Goal: Information Seeking & Learning: Find specific page/section

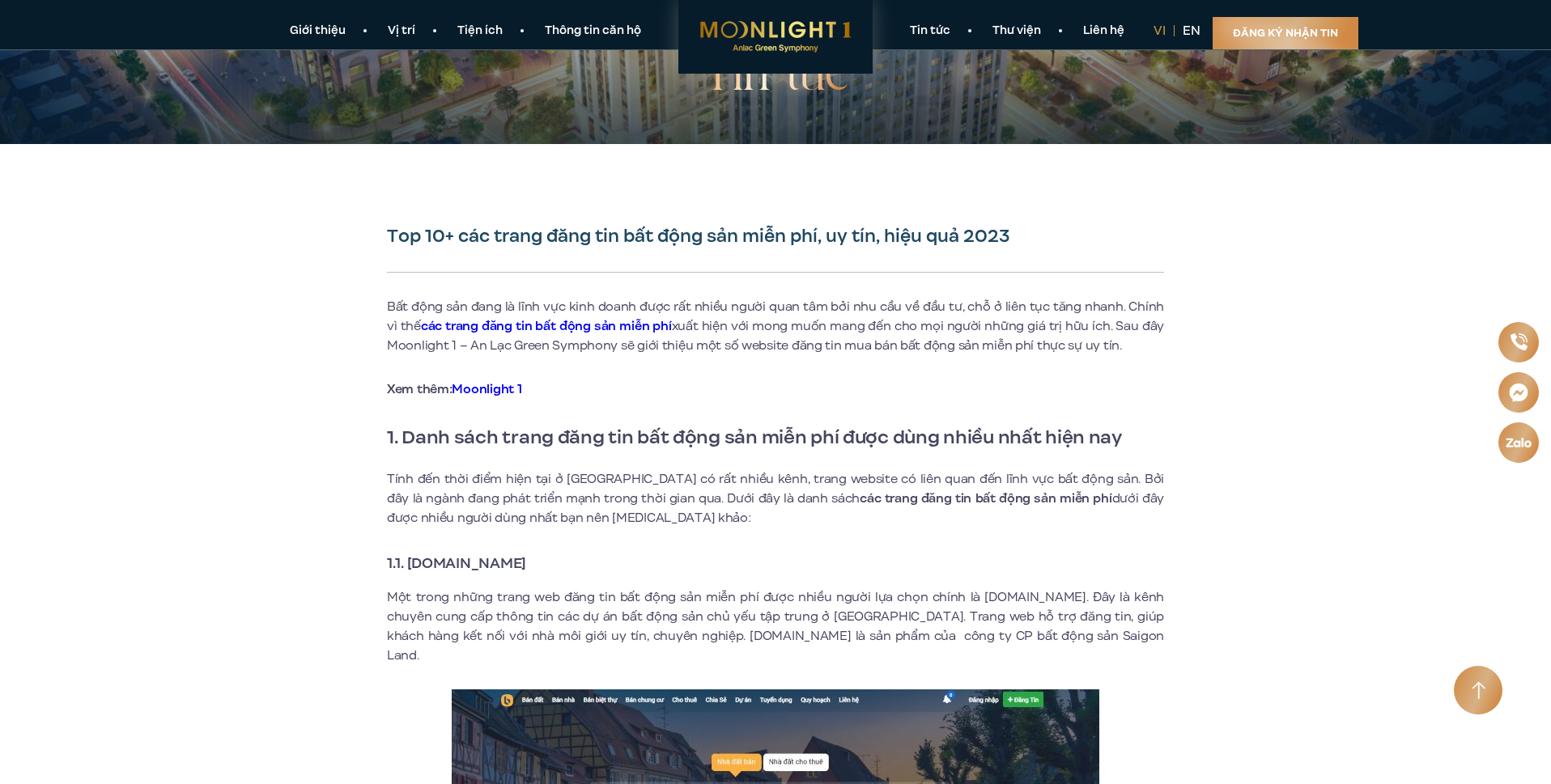
scroll to position [243, 0]
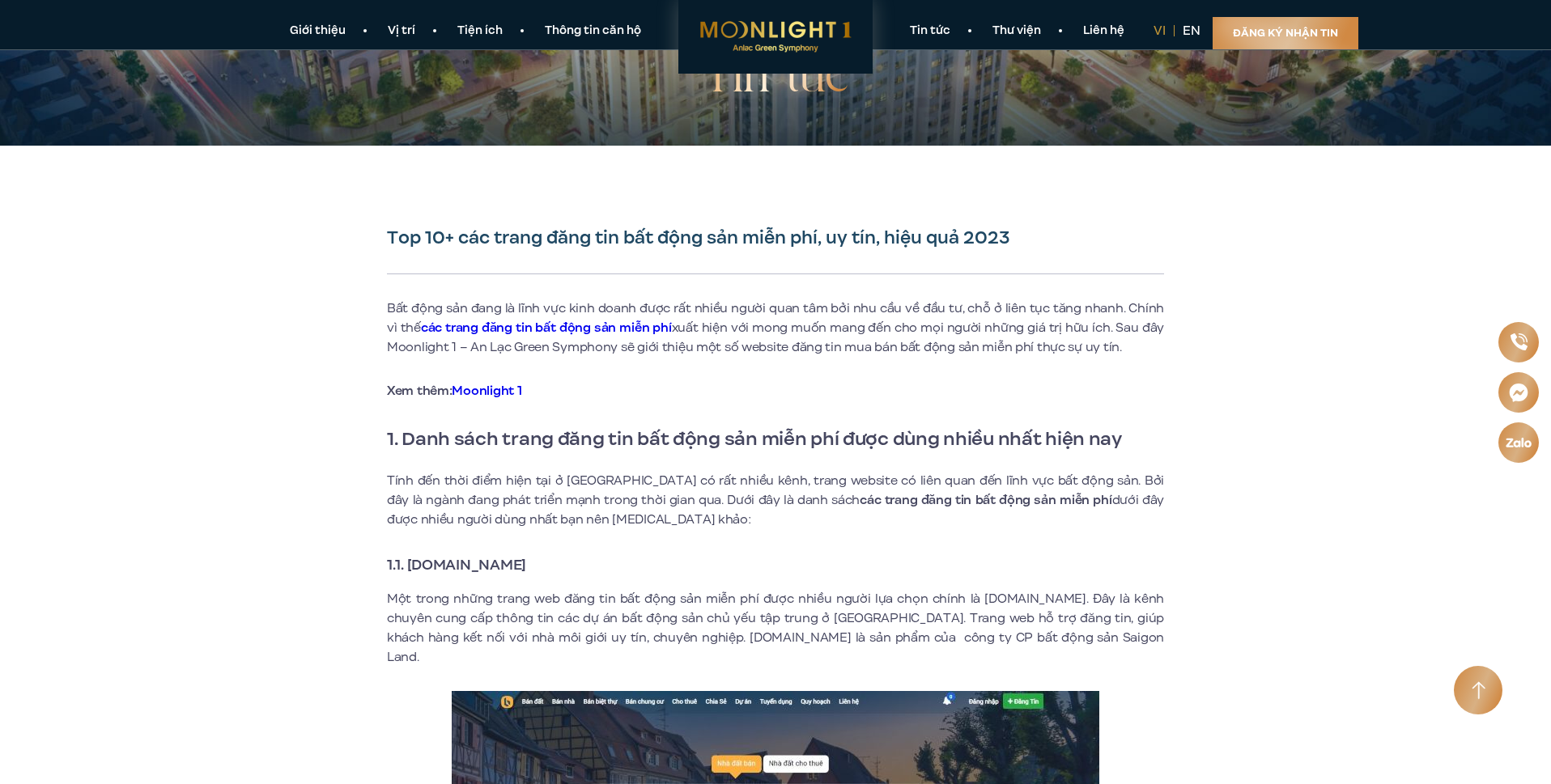
copy strong "[DOMAIN_NAME]"
drag, startPoint x: 408, startPoint y: 561, endPoint x: 556, endPoint y: 570, distance: 148.3
click at [527, 570] on strong "1.1. [DOMAIN_NAME]" at bounding box center [456, 565] width 139 height 21
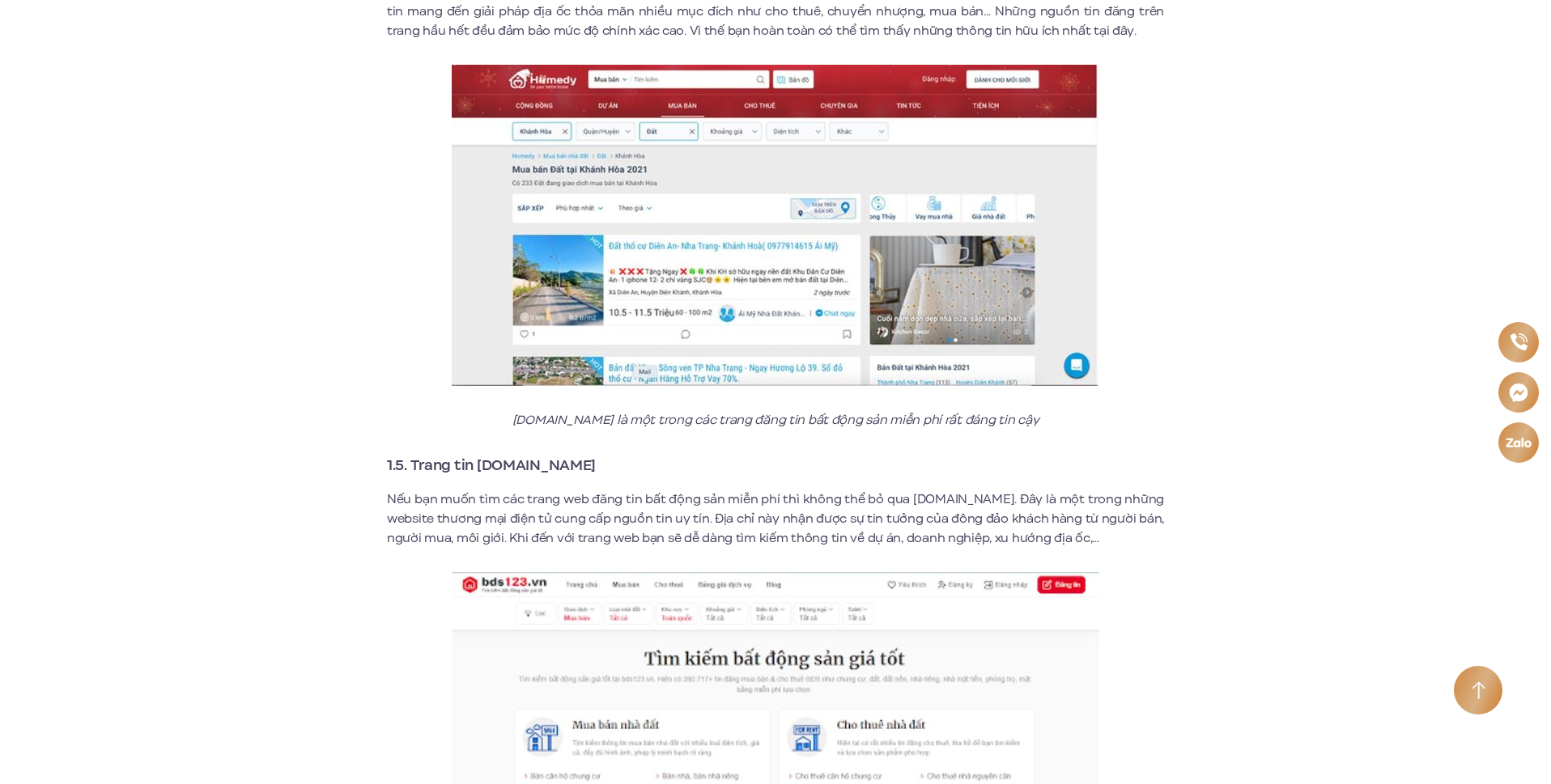
scroll to position [2671, 0]
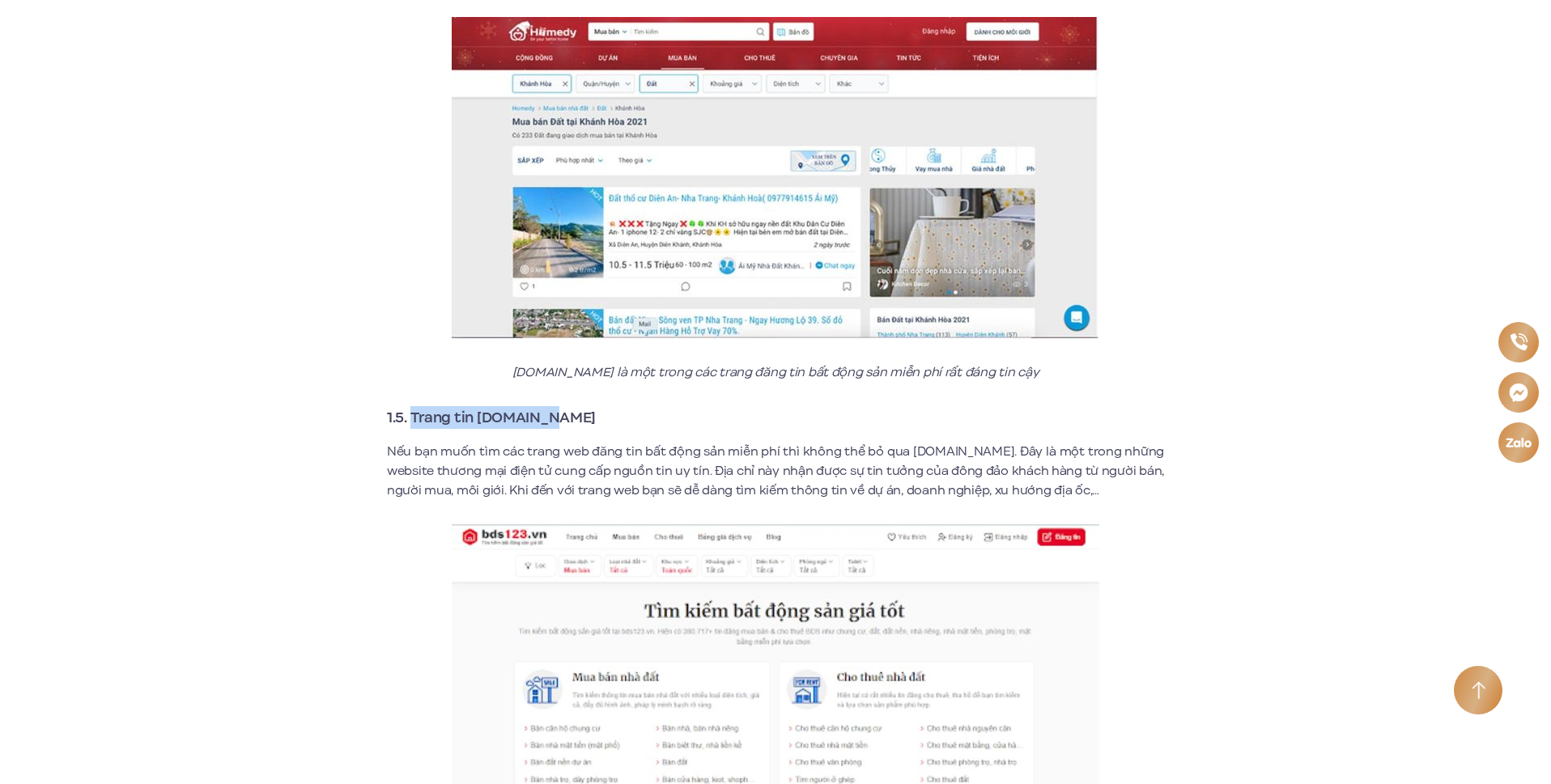
copy strong "Trang tin [DOMAIN_NAME]"
drag, startPoint x: 411, startPoint y: 394, endPoint x: 549, endPoint y: 402, distance: 138.2
click at [549, 407] on h3 "1.5. Trang tin [DOMAIN_NAME]" at bounding box center [775, 418] width 777 height 23
copy strong "Trang tin [DOMAIN_NAME]"
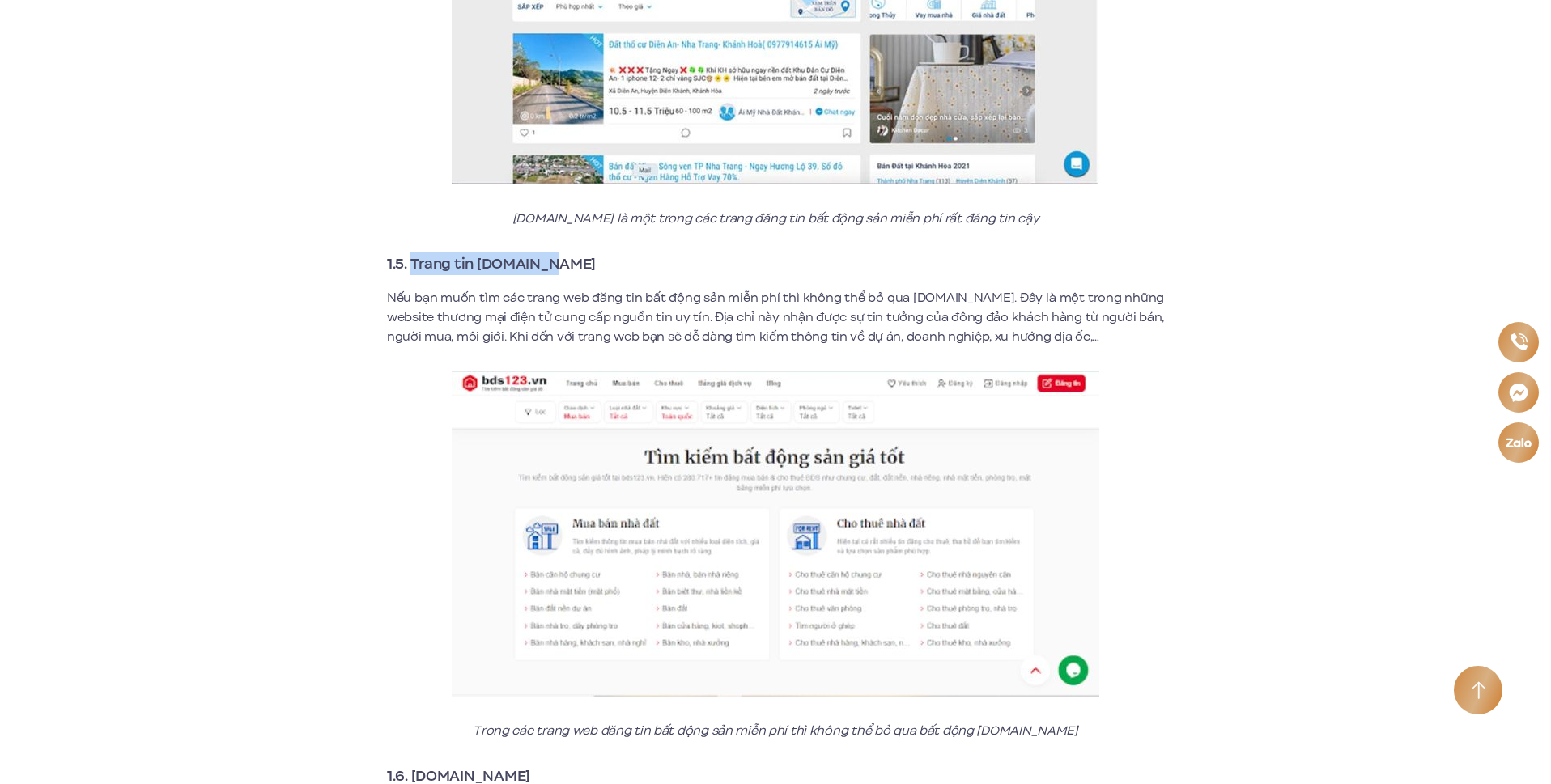
scroll to position [2833, 0]
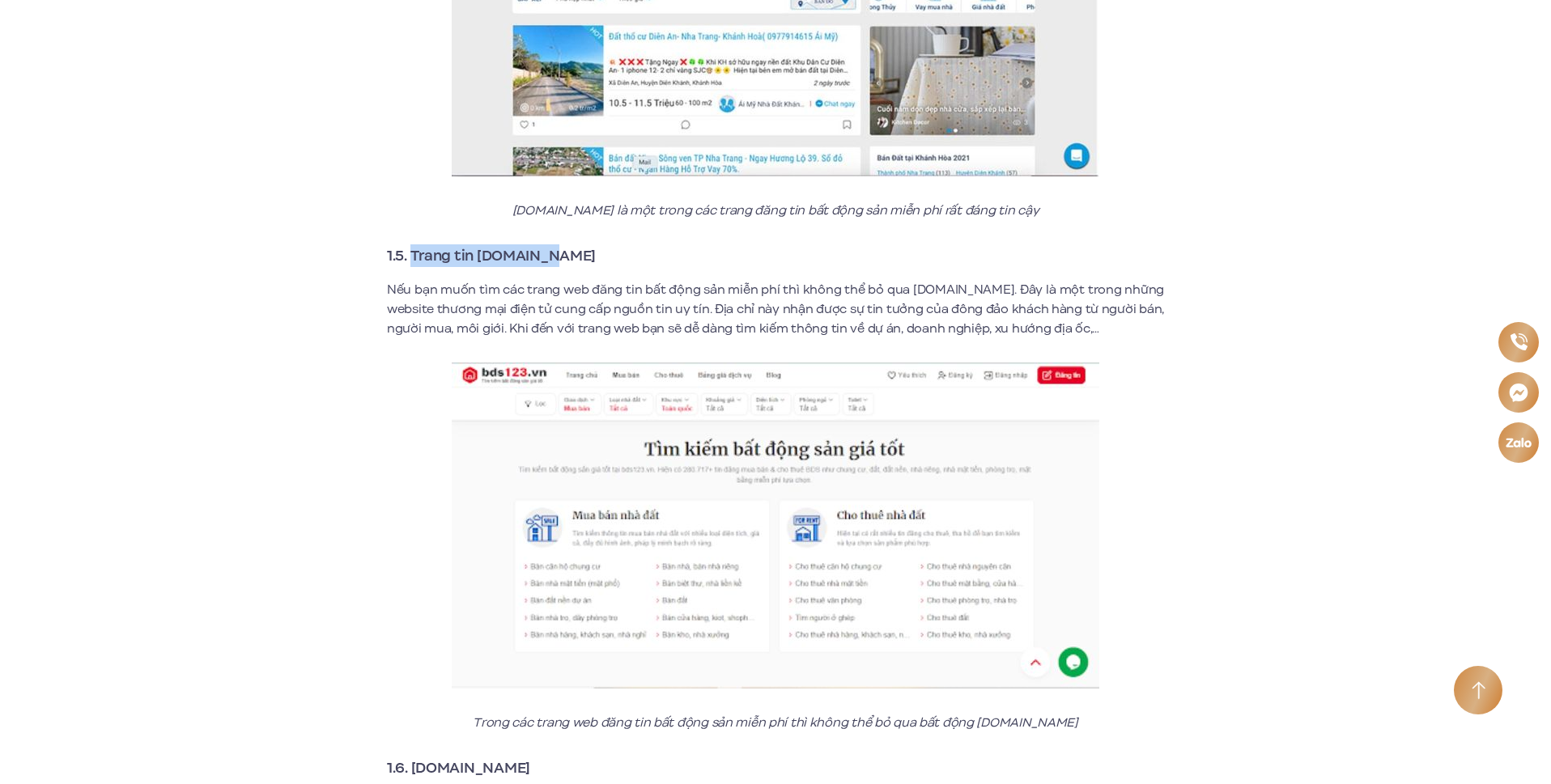
copy strong "Trang tin [DOMAIN_NAME]"
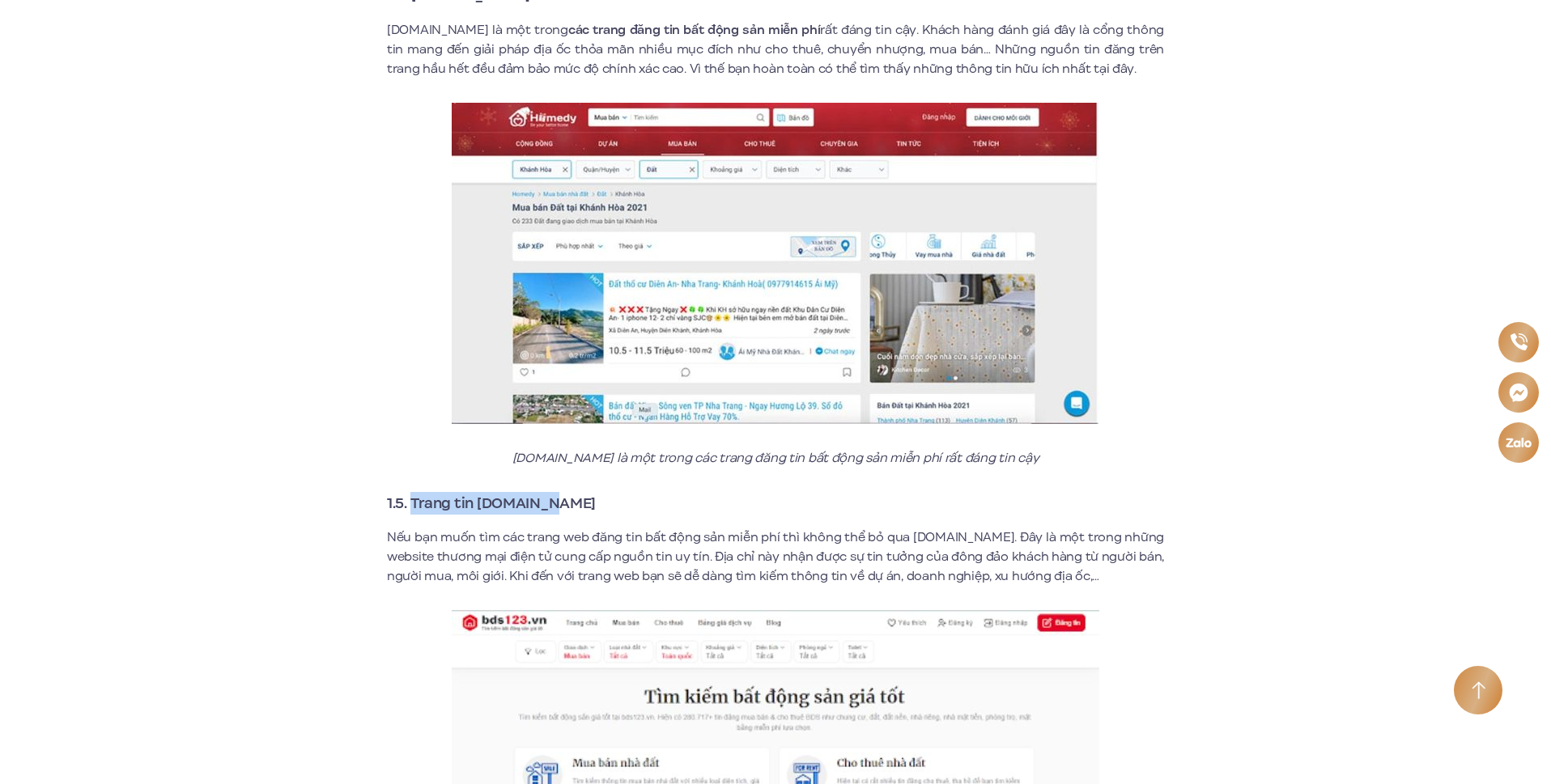
scroll to position [2590, 0]
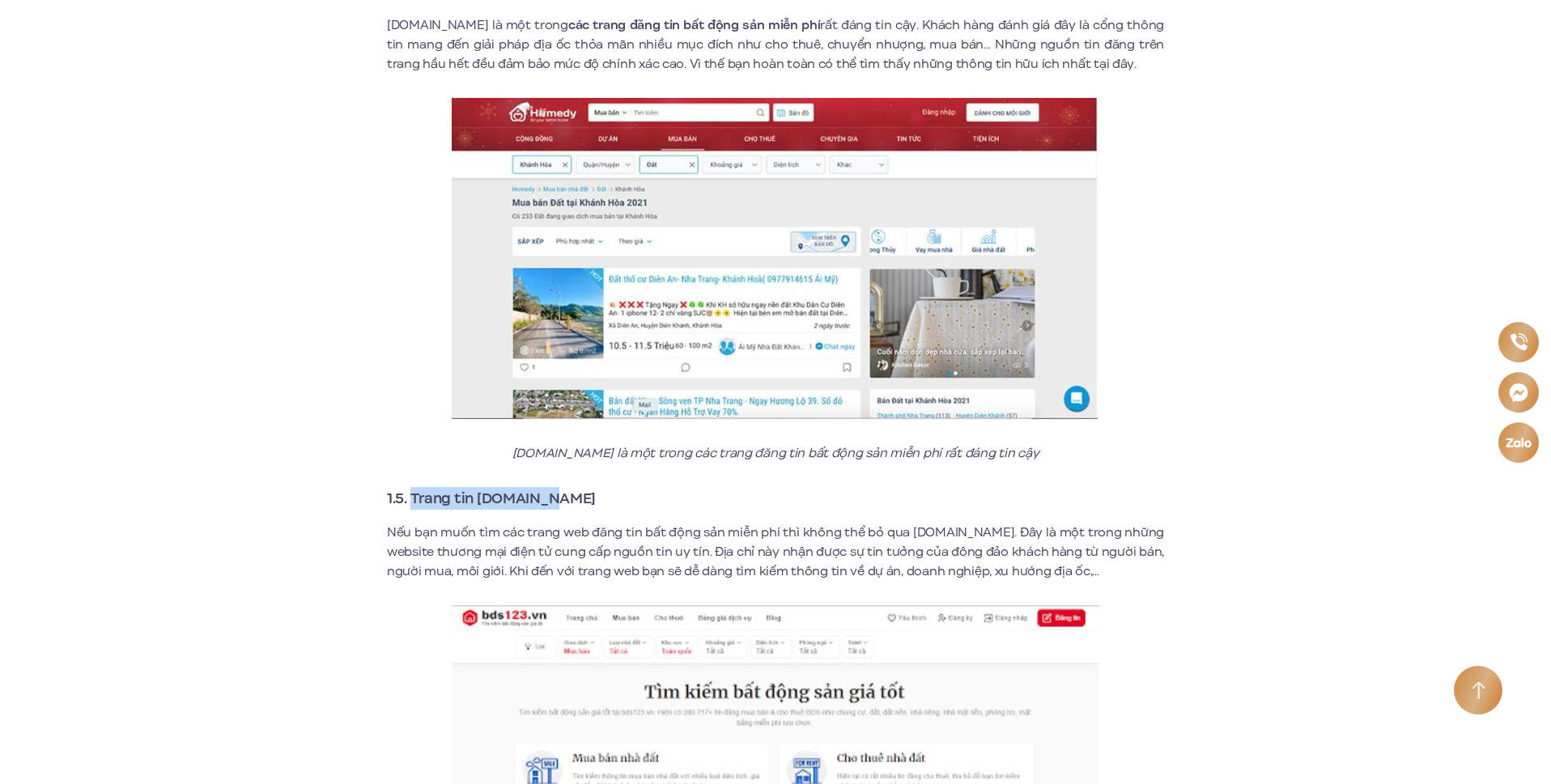
copy strong "Trang tin [DOMAIN_NAME]"
